Goal: Task Accomplishment & Management: Use online tool/utility

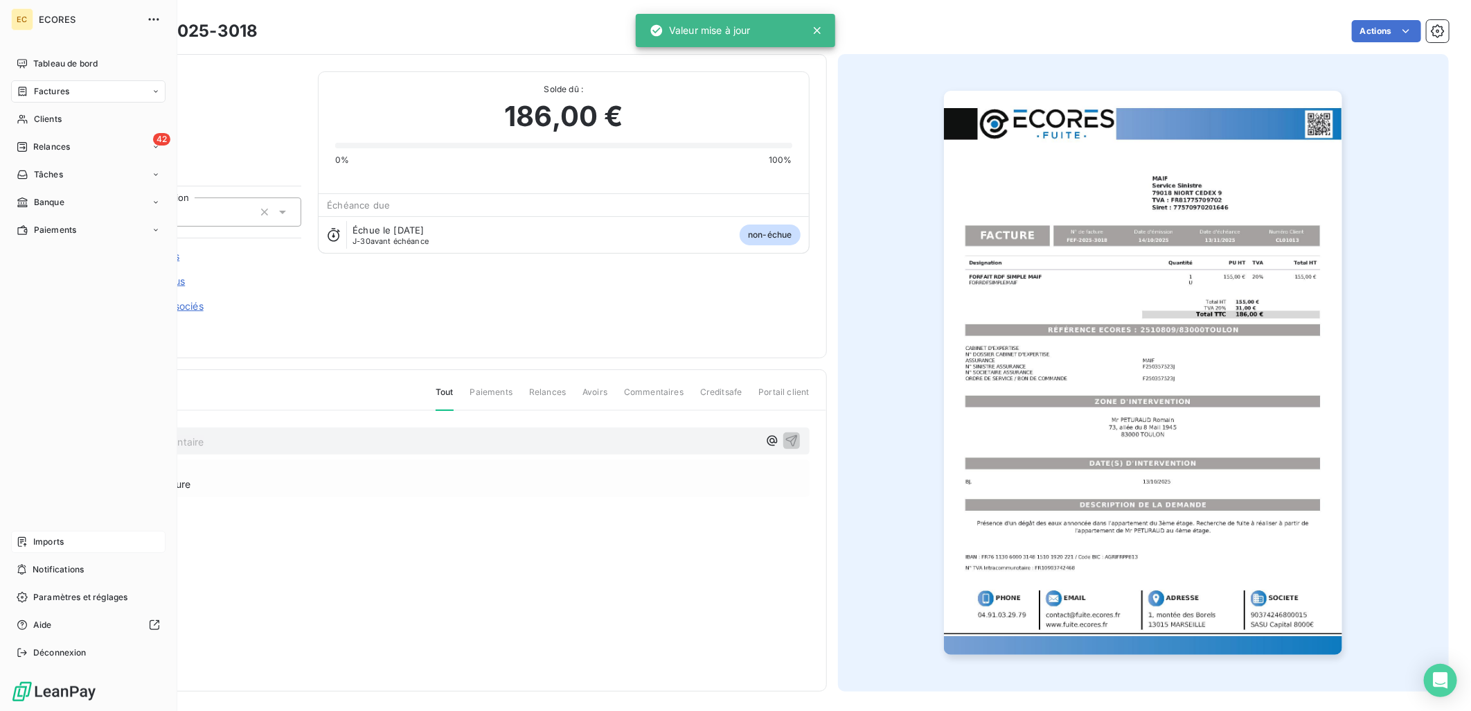
click at [53, 543] on span "Imports" at bounding box center [48, 541] width 30 height 12
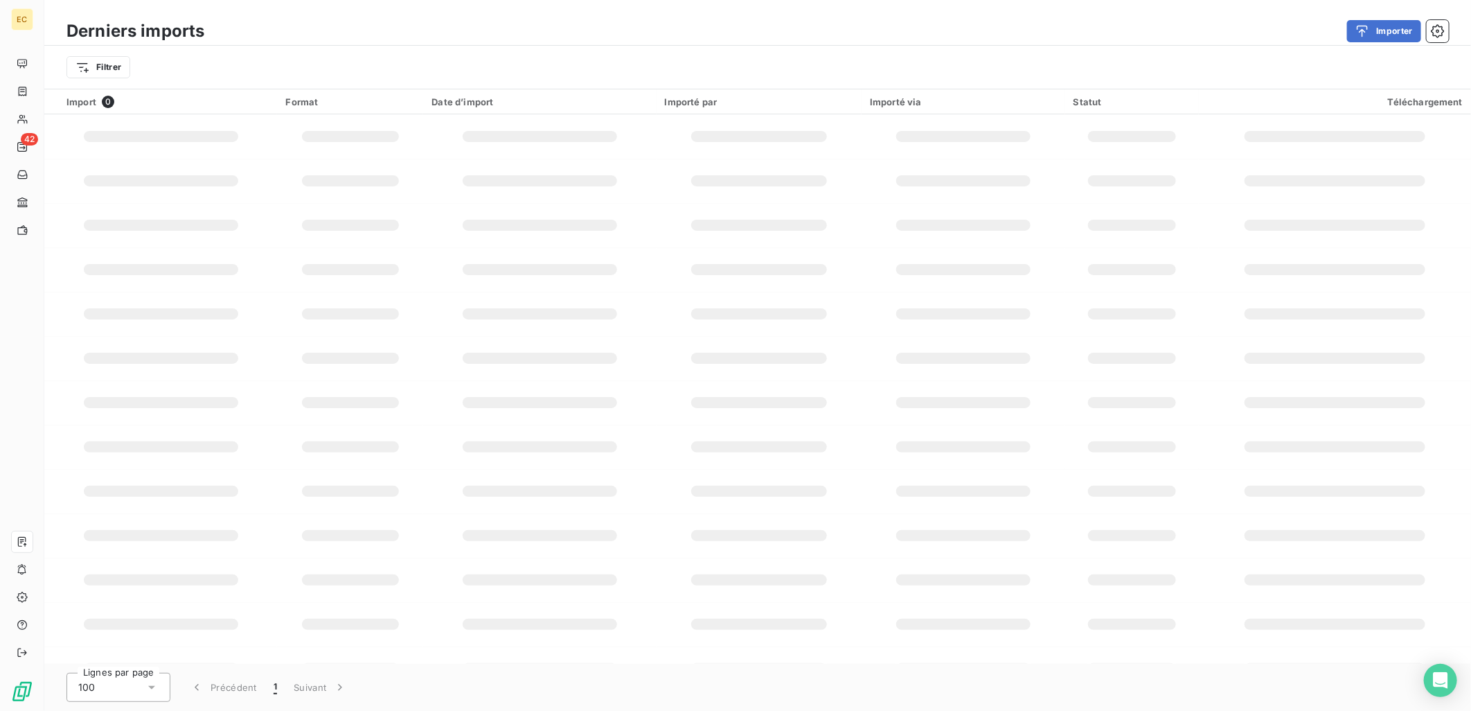
click at [1376, 17] on div "Derniers imports Importer" at bounding box center [757, 31] width 1427 height 29
click at [1375, 24] on div "button" at bounding box center [1366, 31] width 21 height 14
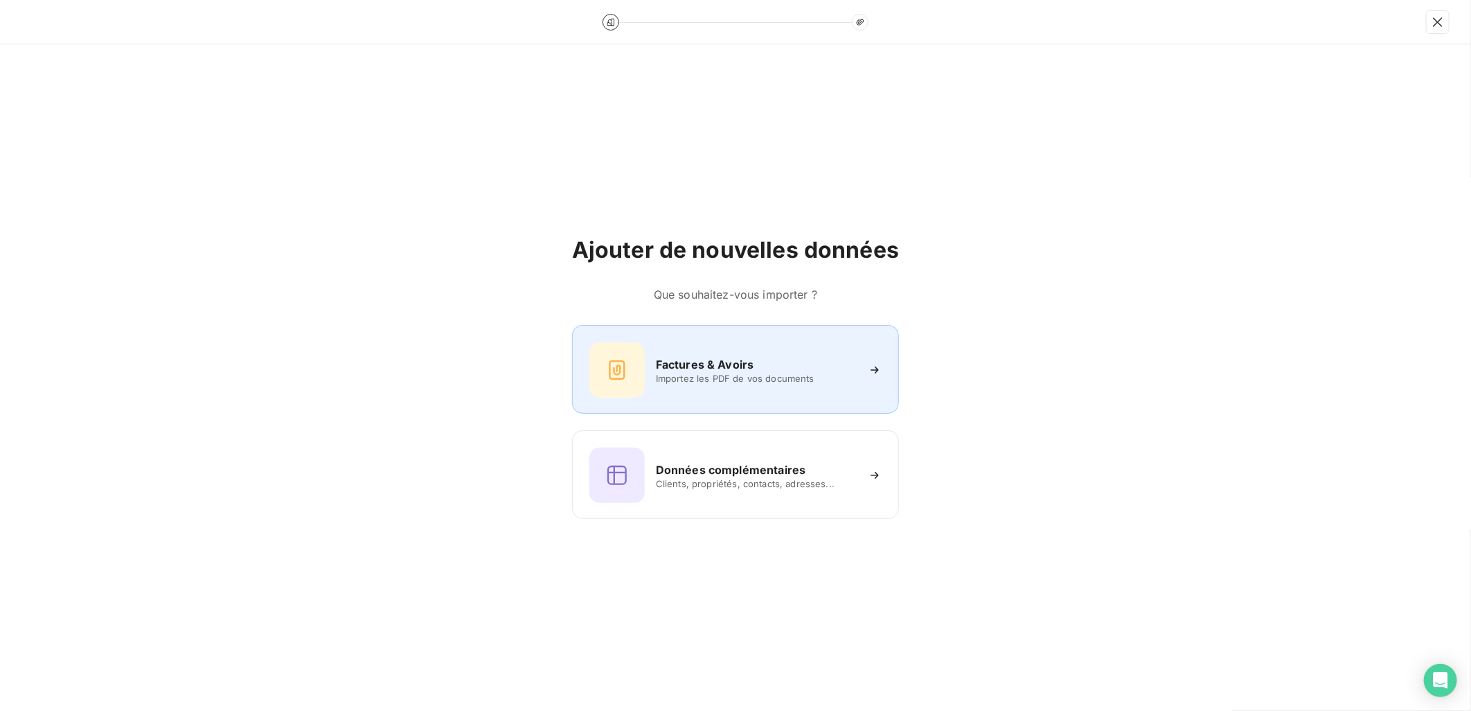
click at [701, 375] on span "Importez les PDF de vos documents" at bounding box center [756, 378] width 201 height 11
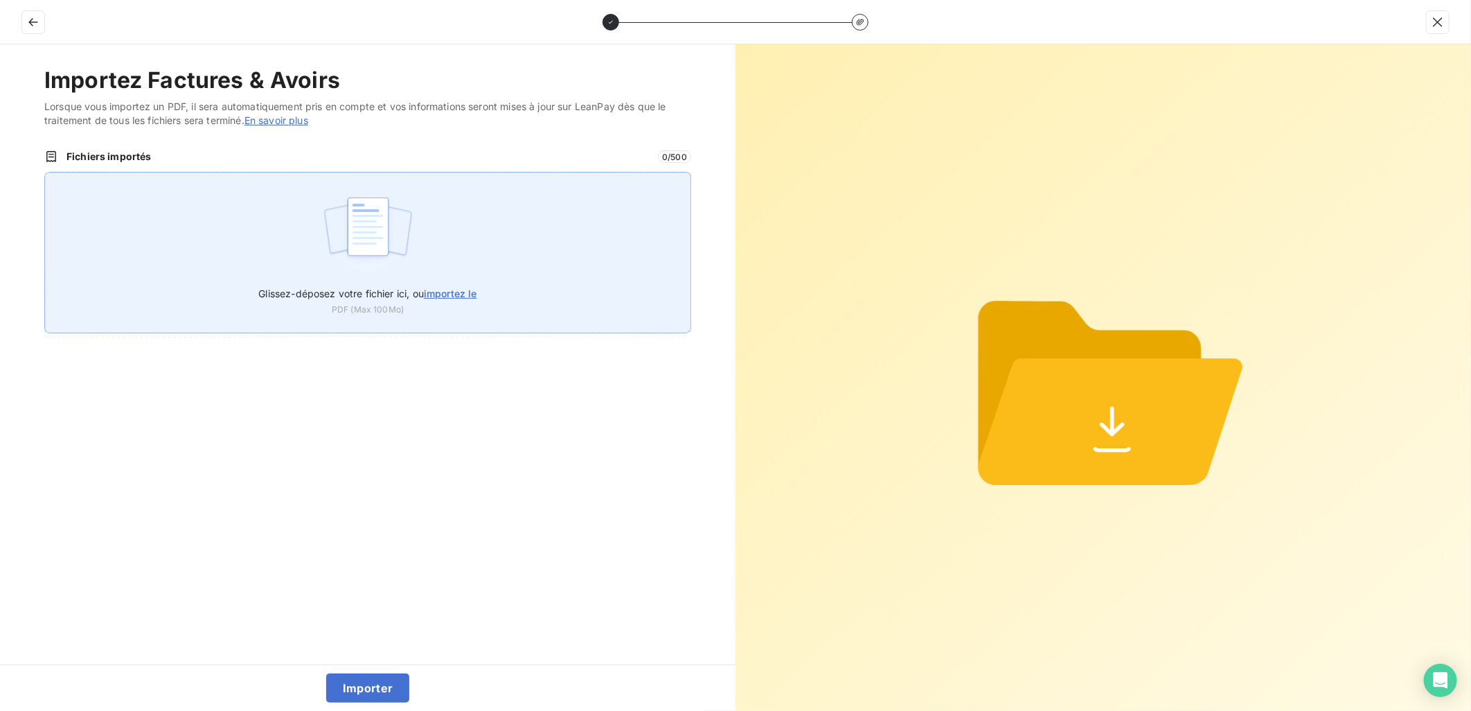
click at [452, 287] on span "importez le" at bounding box center [450, 293] width 53 height 12
click at [45, 172] on input "Glissez-déposez votre fichier ici, ou importez le" at bounding box center [44, 172] width 1 height 1
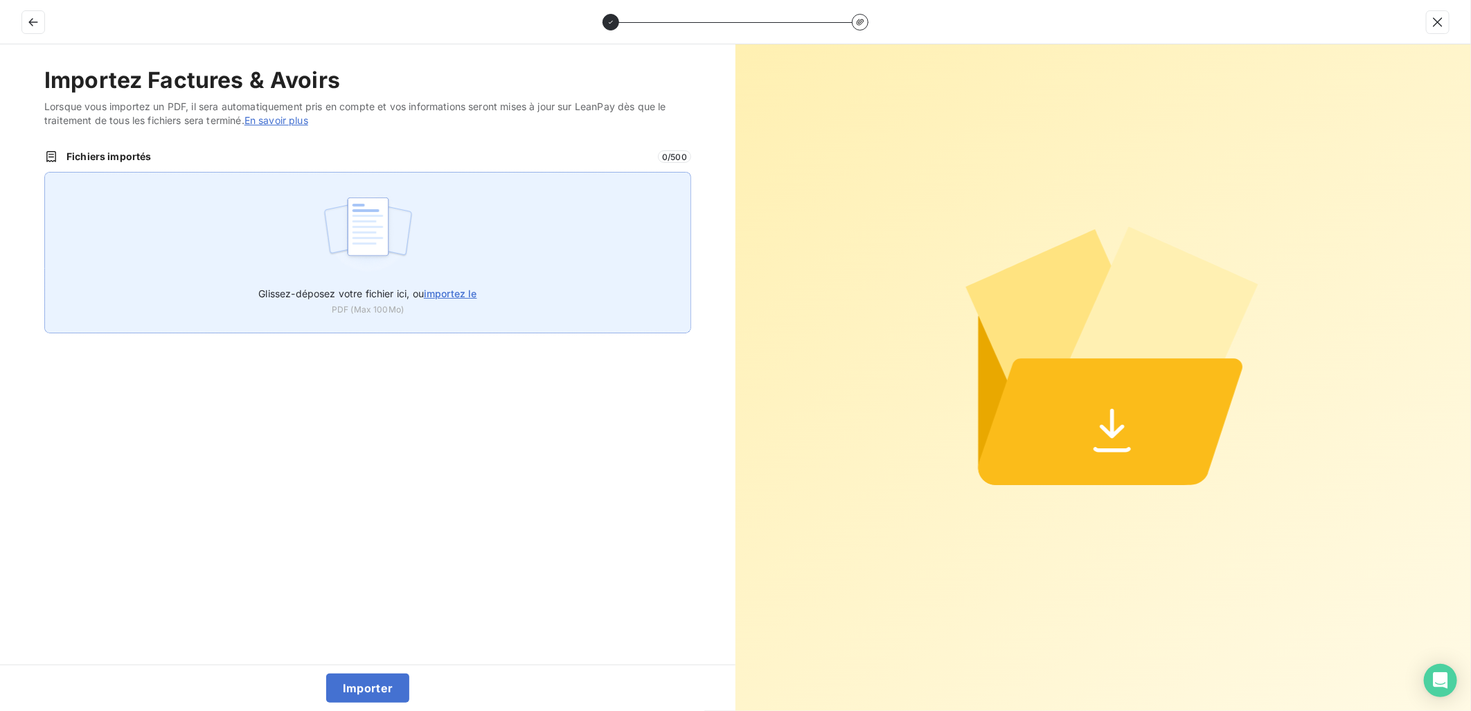
type input "C:\fakepath\FEF-2025-3019.pdf"
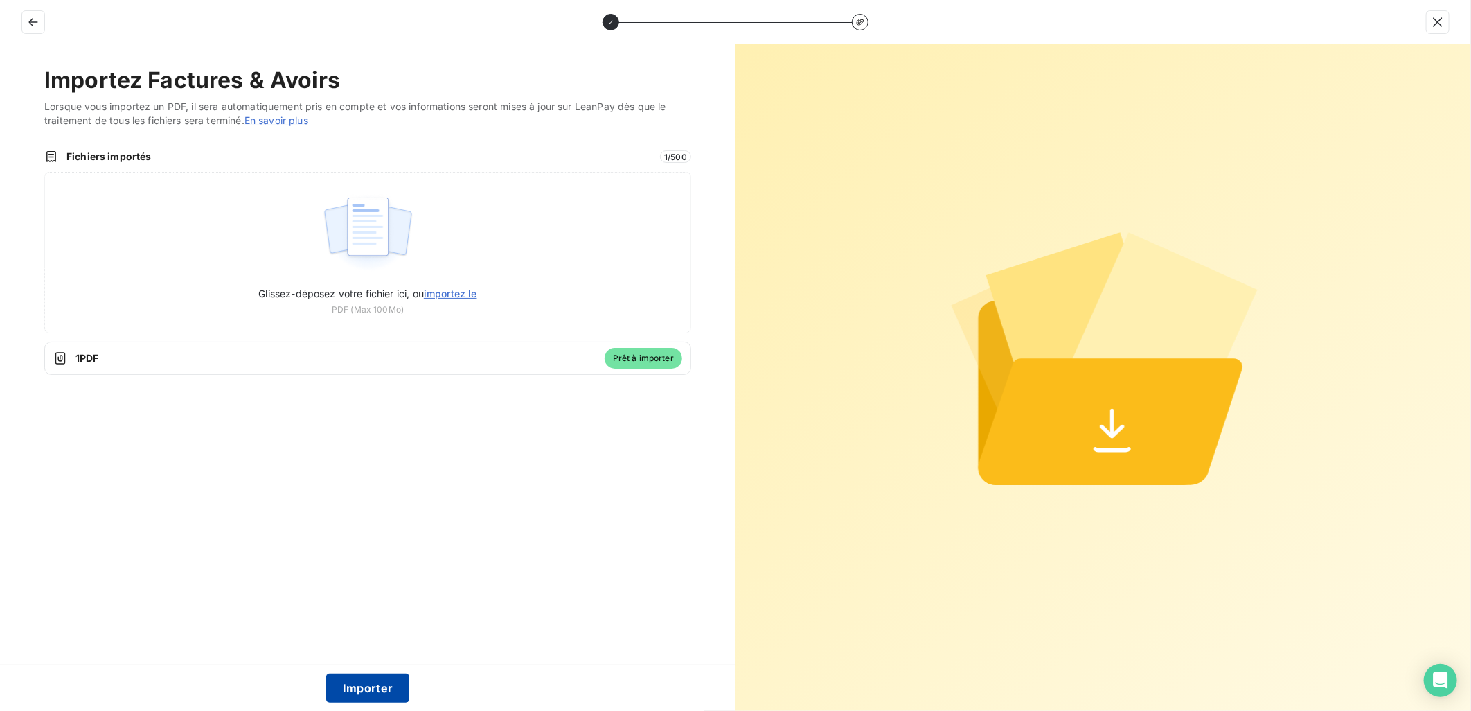
click at [372, 691] on button "Importer" at bounding box center [368, 687] width 84 height 29
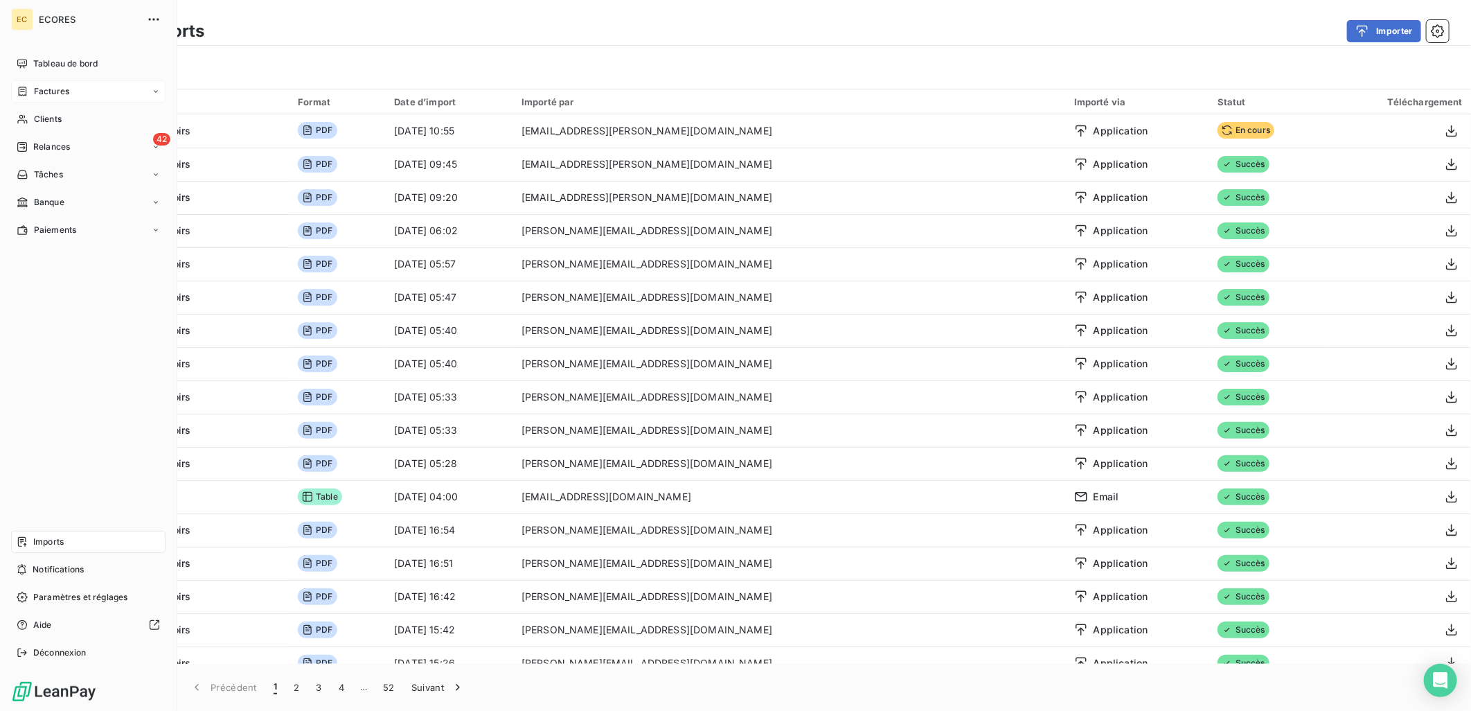
click at [43, 95] on span "Factures" at bounding box center [51, 91] width 35 height 12
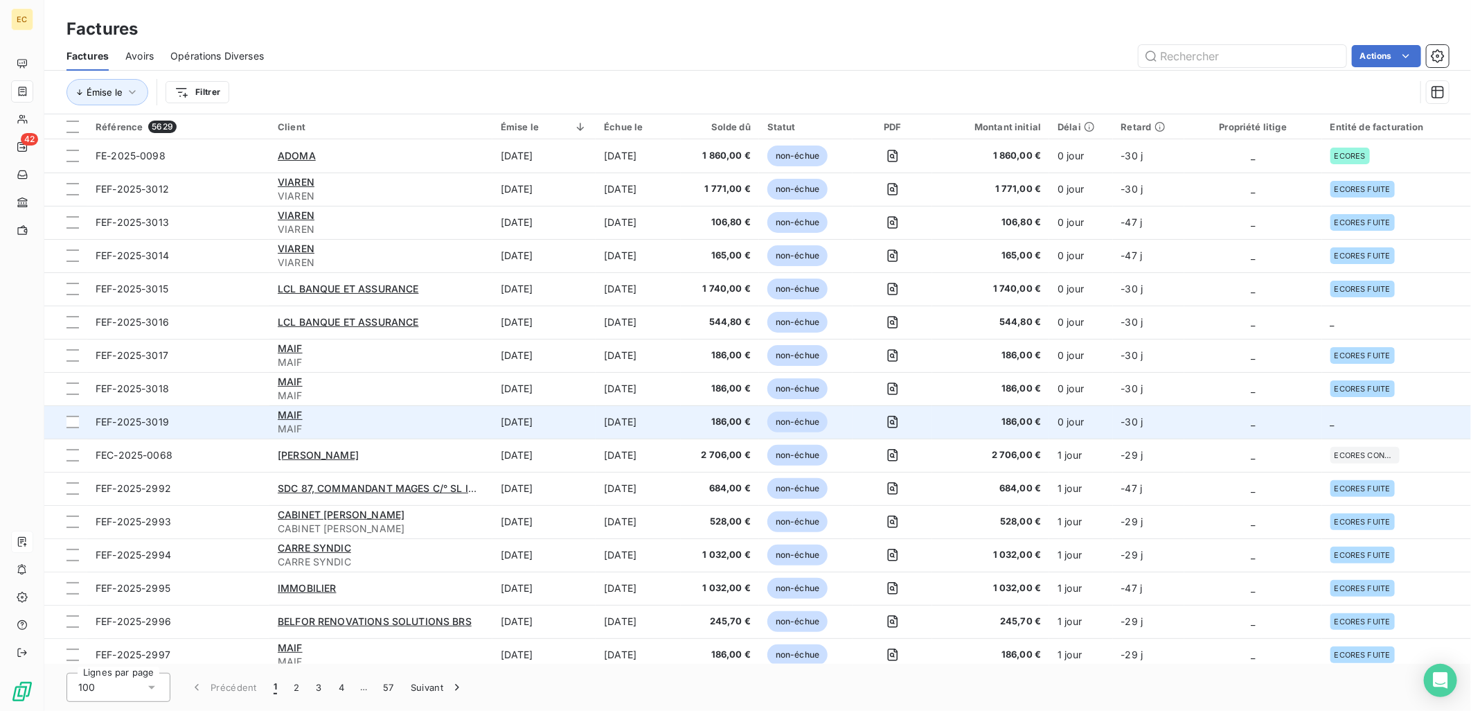
click at [1349, 420] on td "_" at bounding box center [1396, 421] width 149 height 33
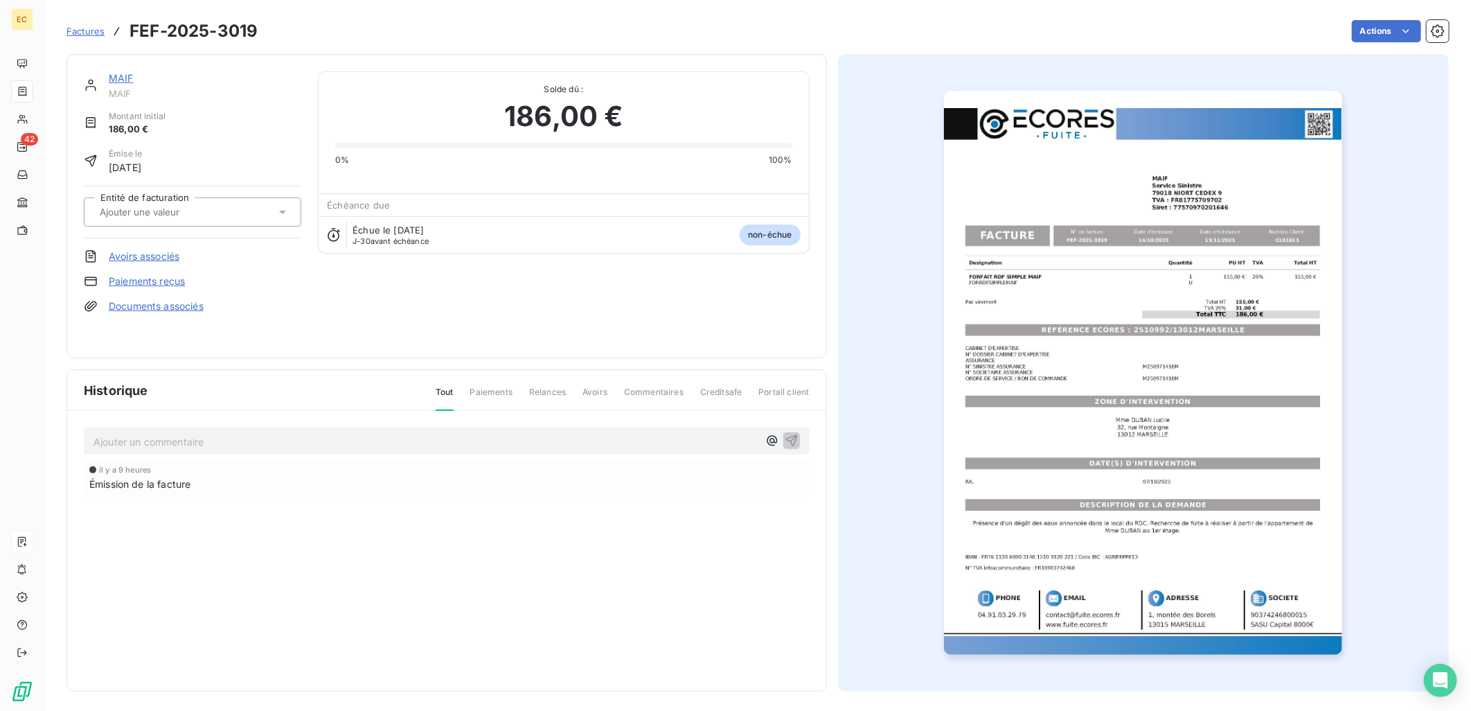
drag, startPoint x: 169, startPoint y: 316, endPoint x: 168, endPoint y: 305, distance: 11.1
click at [168, 315] on div "MAIF MAIF Montant initial 186,00 € Émise le [DATE] Entité de facturation Avoirs…" at bounding box center [193, 205] width 218 height 269
click at [168, 305] on link "Documents associés" at bounding box center [156, 306] width 95 height 14
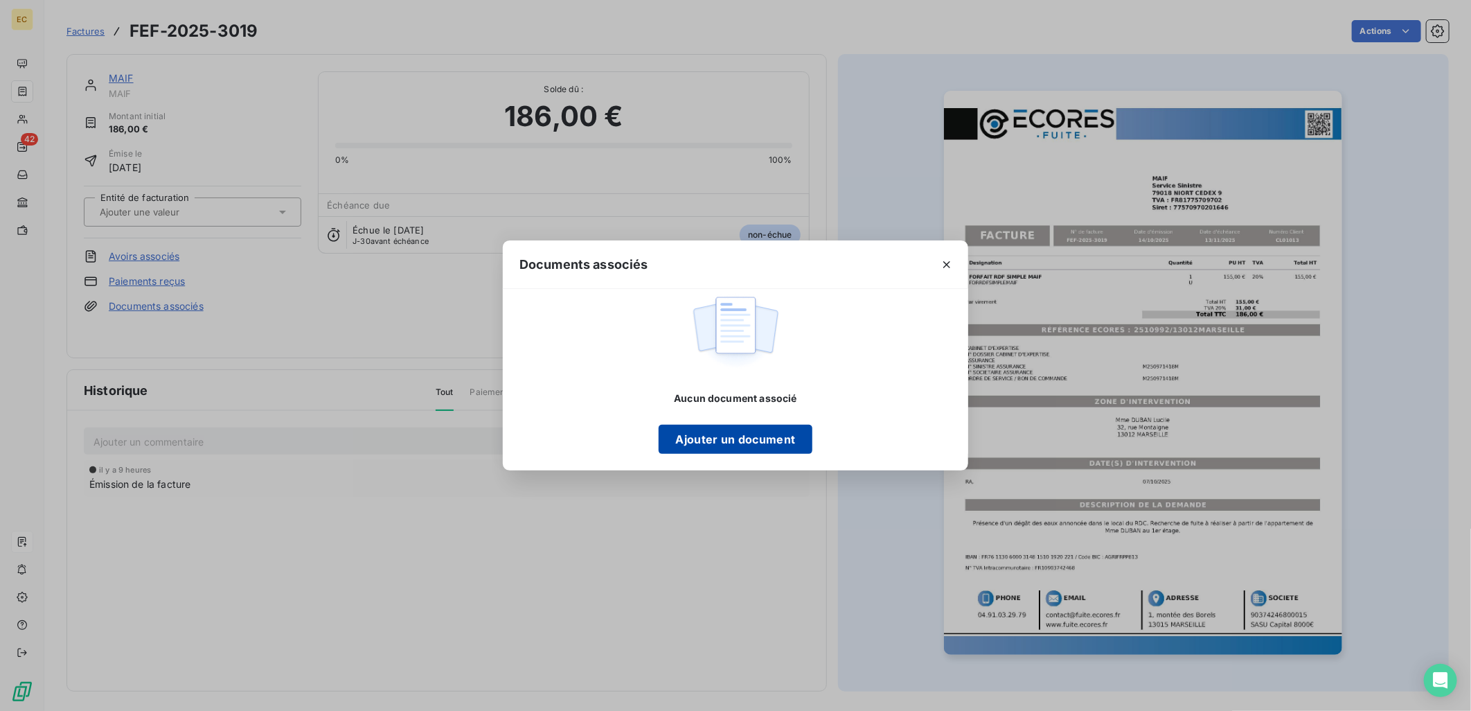
click at [758, 447] on button "Ajouter un document" at bounding box center [735, 439] width 153 height 29
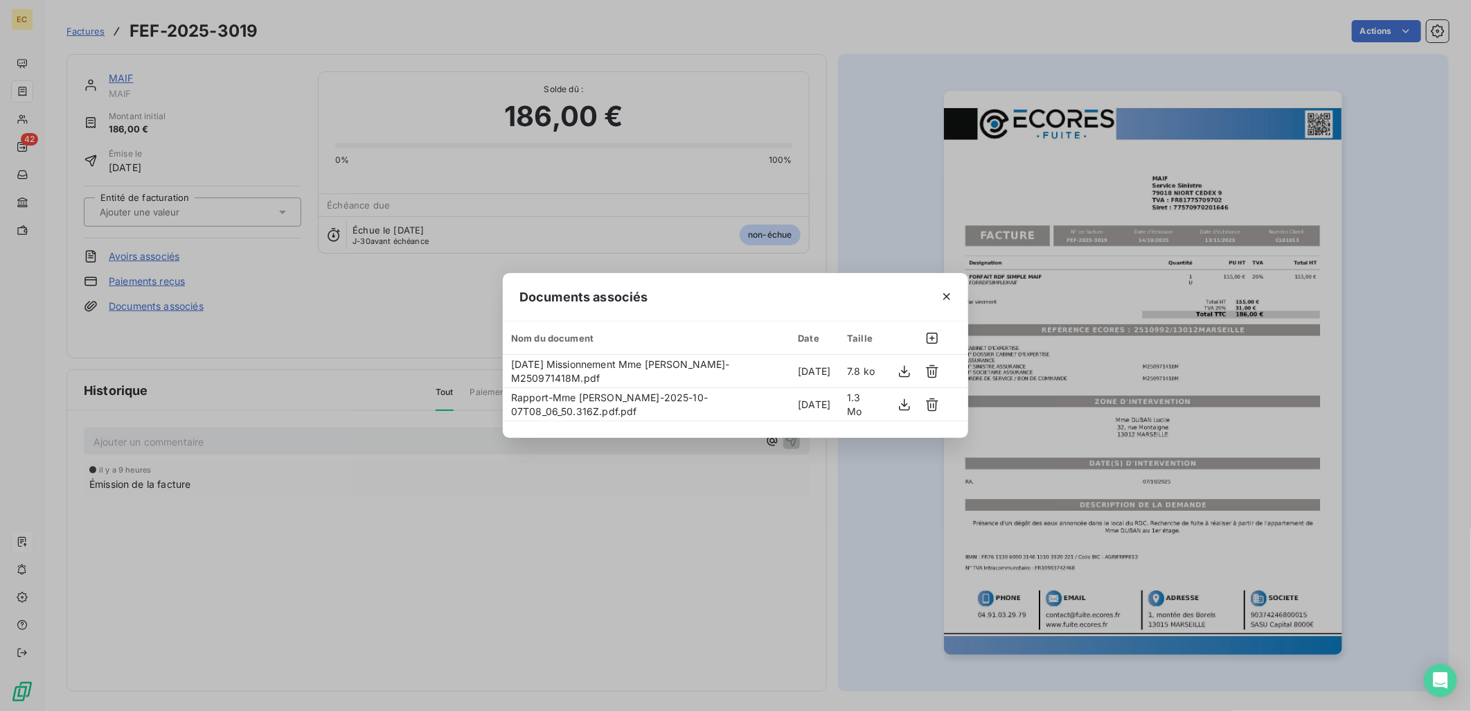
click at [182, 227] on div "Documents associés Nom du document Date Taille [DATE] Missionnement Mme [PERSON…" at bounding box center [735, 355] width 1471 height 711
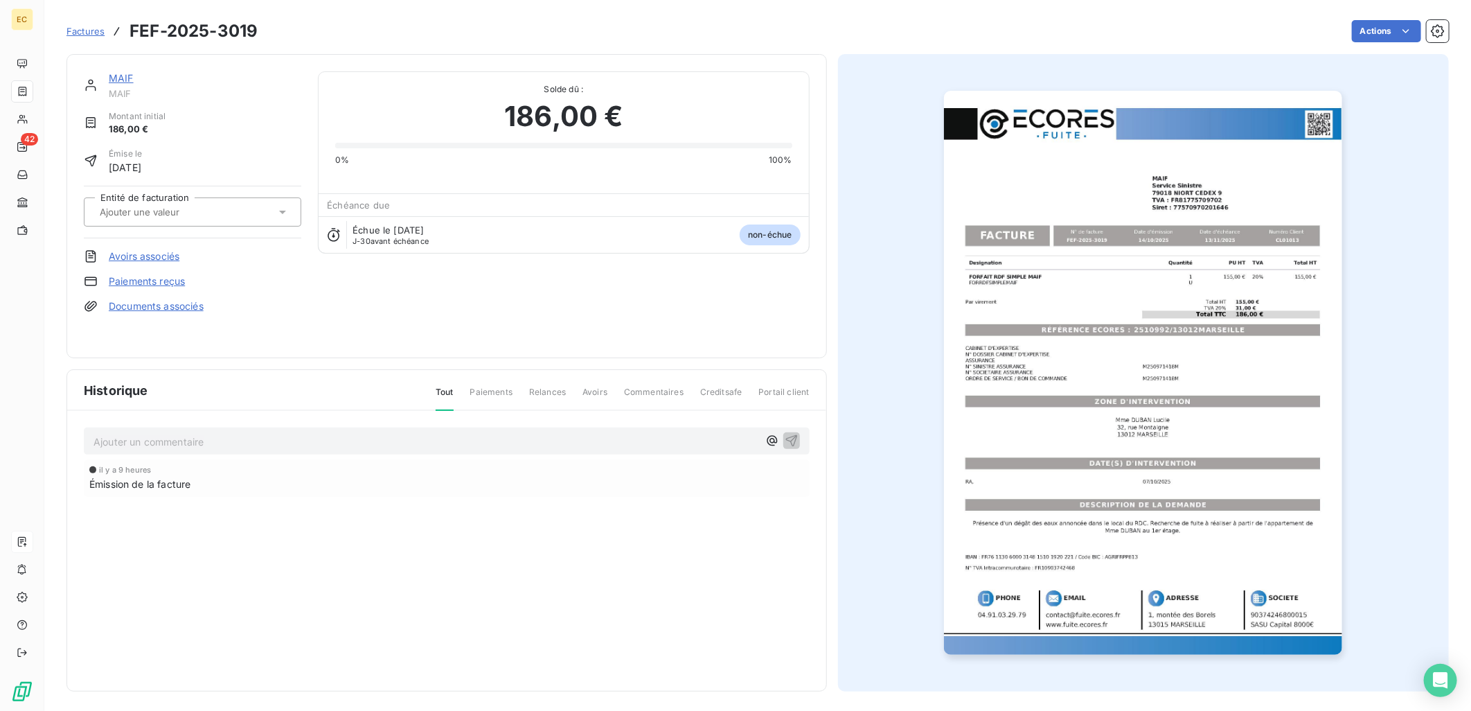
click at [181, 213] on input "text" at bounding box center [167, 212] width 139 height 12
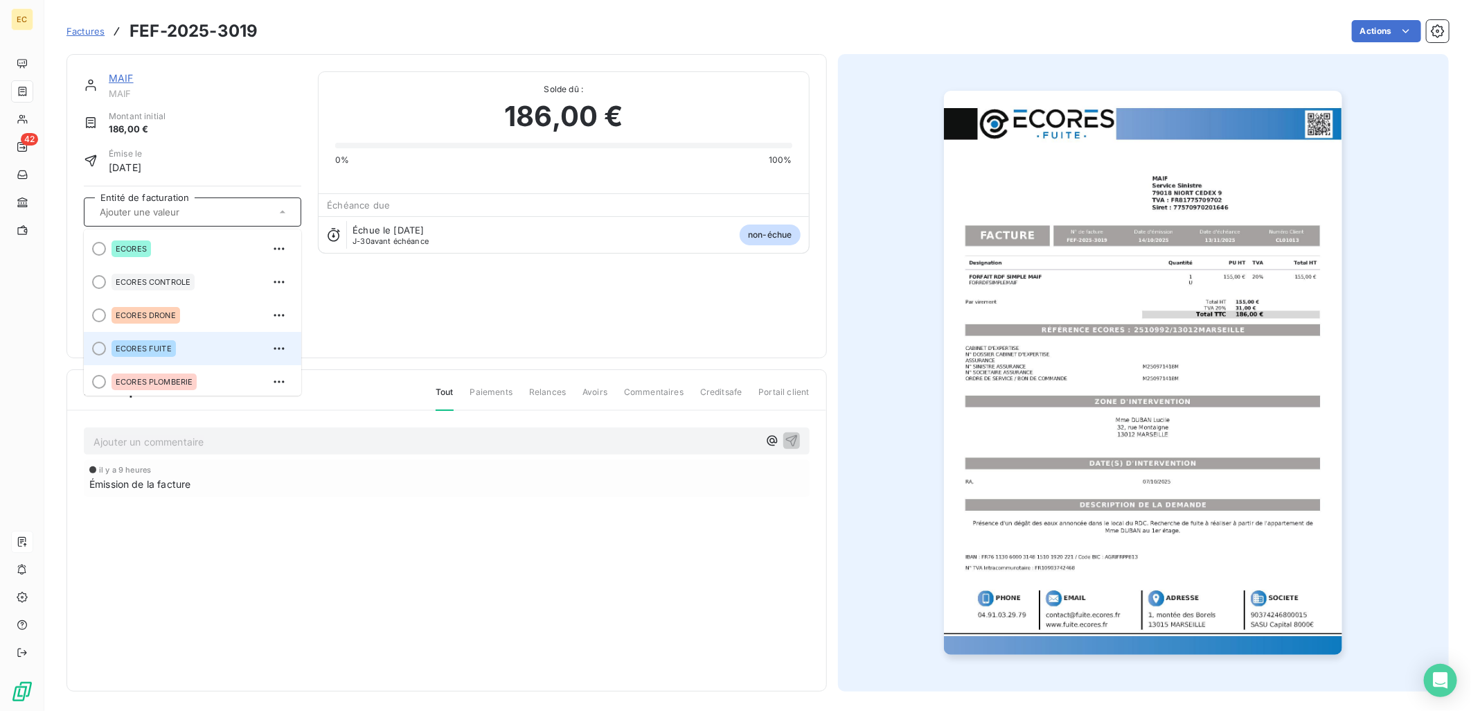
click at [160, 348] on span "ECORES FUITE" at bounding box center [144, 348] width 56 height 8
